Goal: Information Seeking & Learning: Learn about a topic

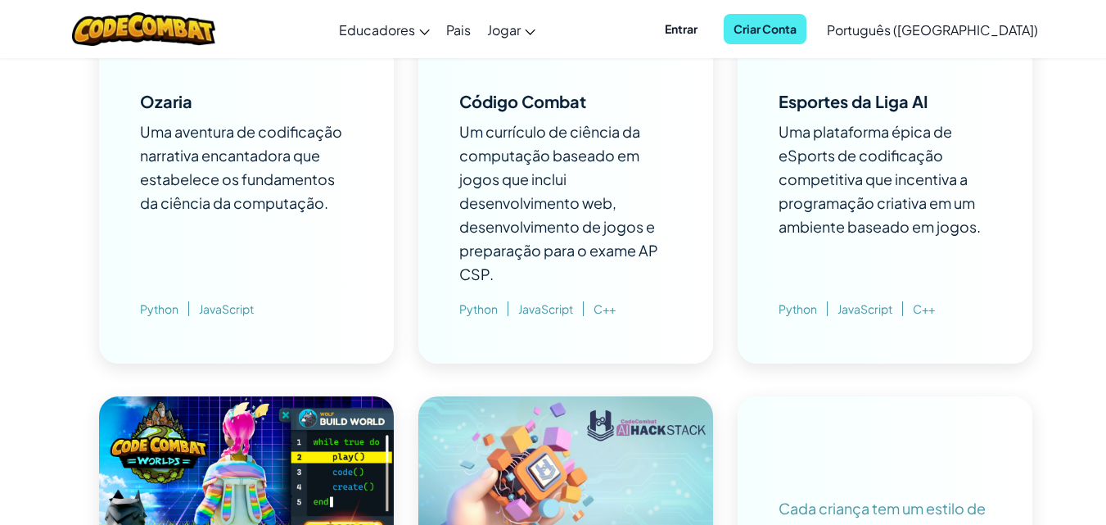
scroll to position [917, 0]
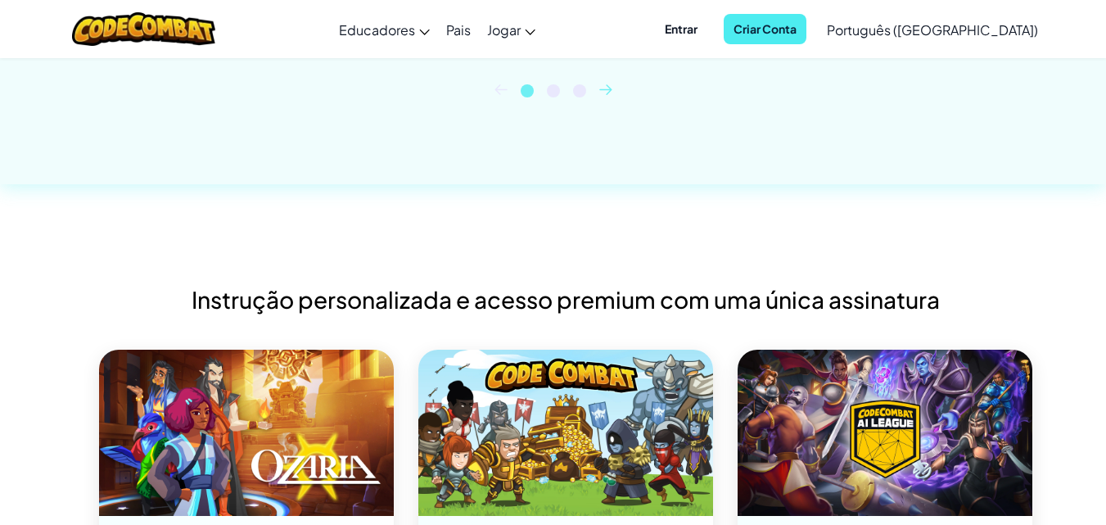
click at [544, 473] on img at bounding box center [565, 433] width 295 height 166
click at [544, 472] on img at bounding box center [565, 433] width 295 height 166
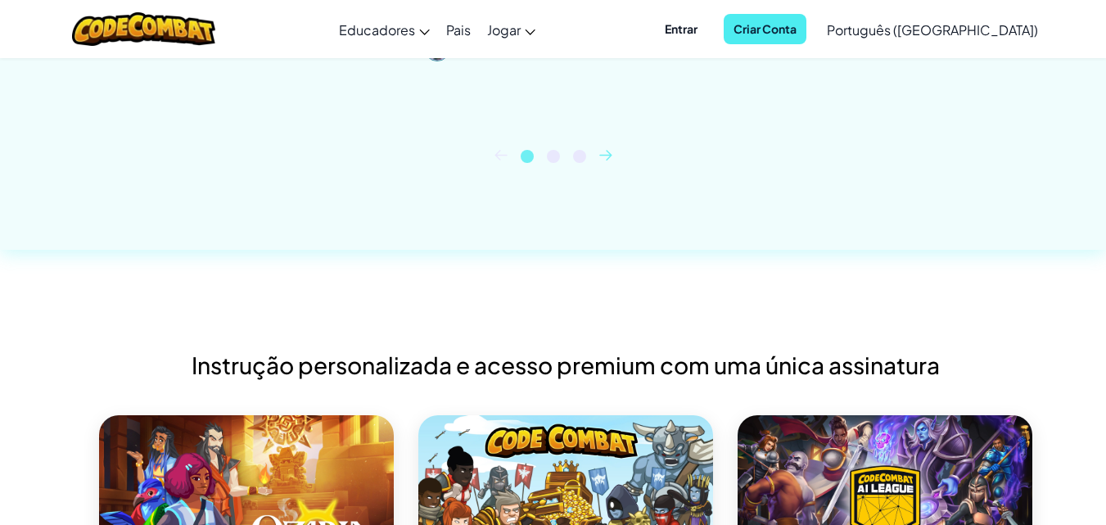
scroll to position [819, 0]
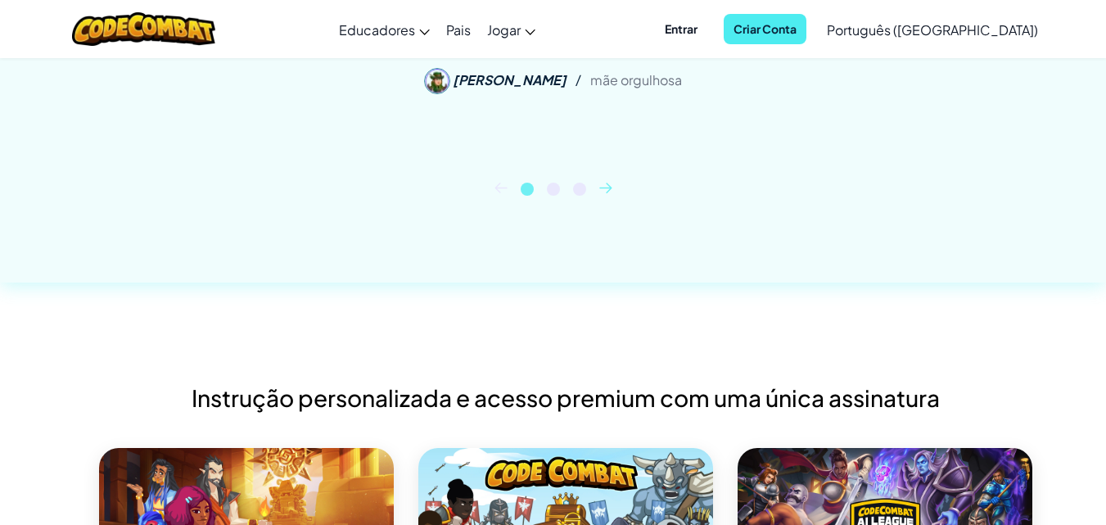
click at [540, 466] on img at bounding box center [565, 531] width 295 height 166
click at [543, 473] on img at bounding box center [565, 531] width 295 height 166
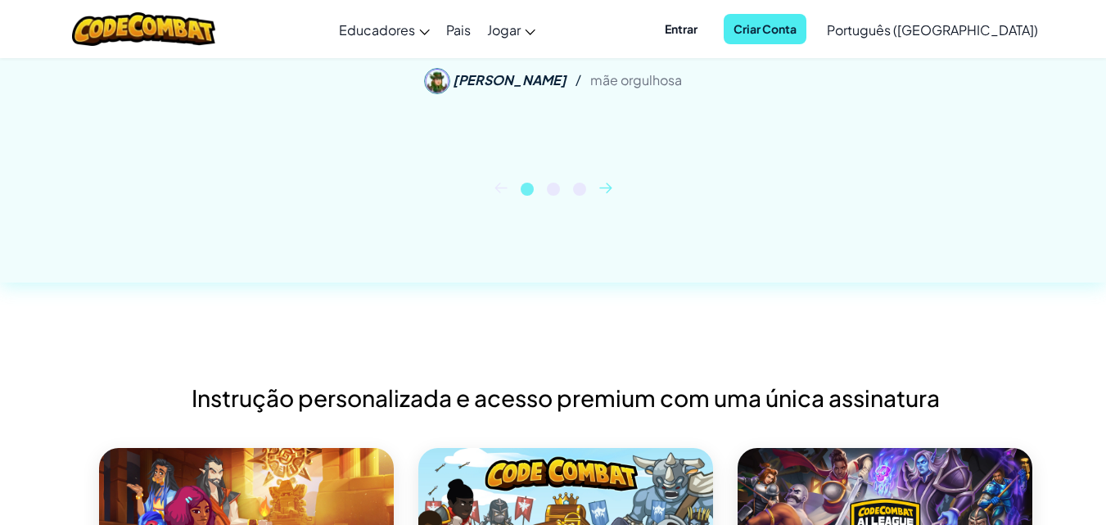
click at [543, 473] on img at bounding box center [565, 531] width 295 height 166
click at [462, 516] on img at bounding box center [565, 531] width 295 height 166
